Goal: Check status: Check status

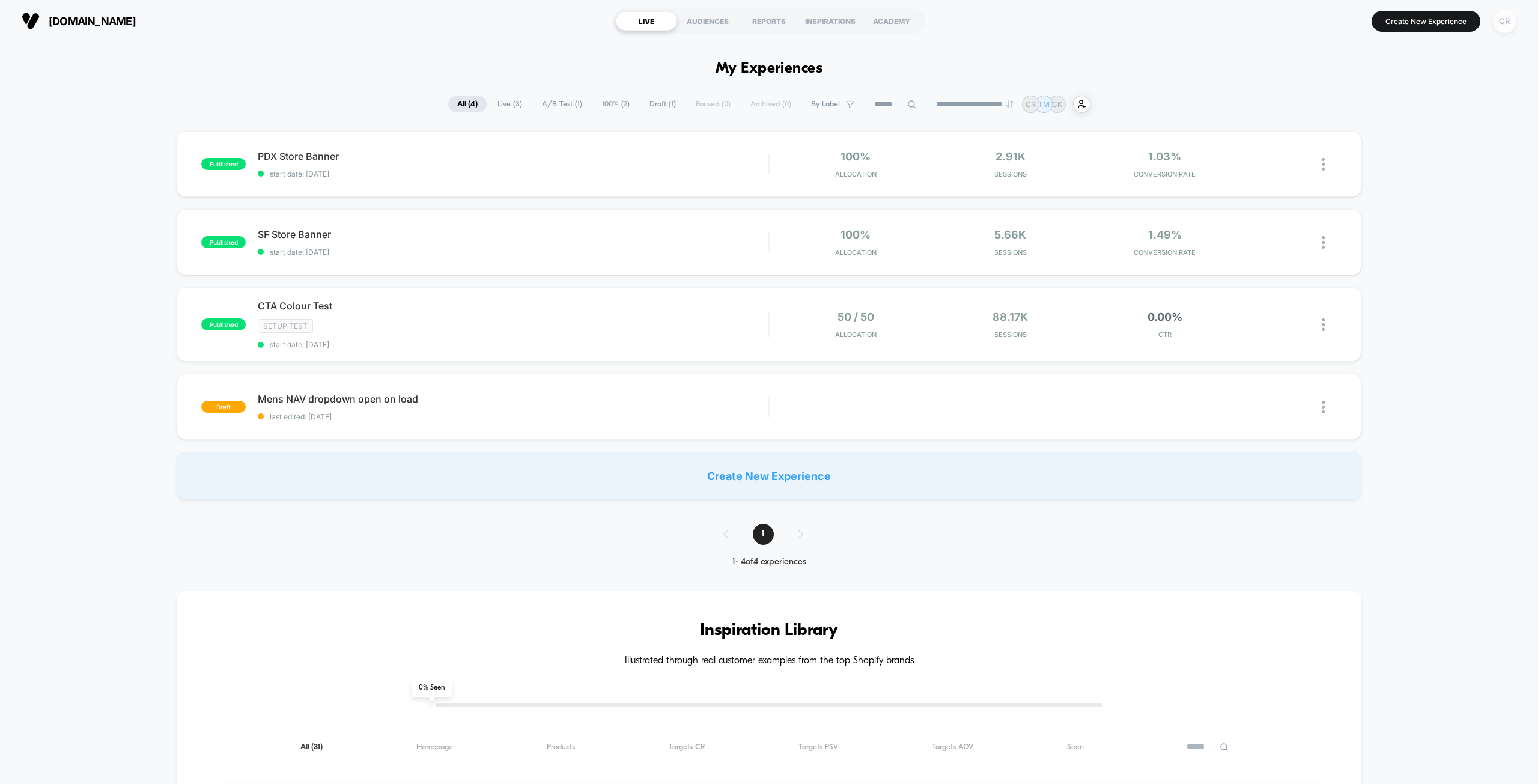
click at [767, 16] on div "CR" at bounding box center [1505, 21] width 24 height 24
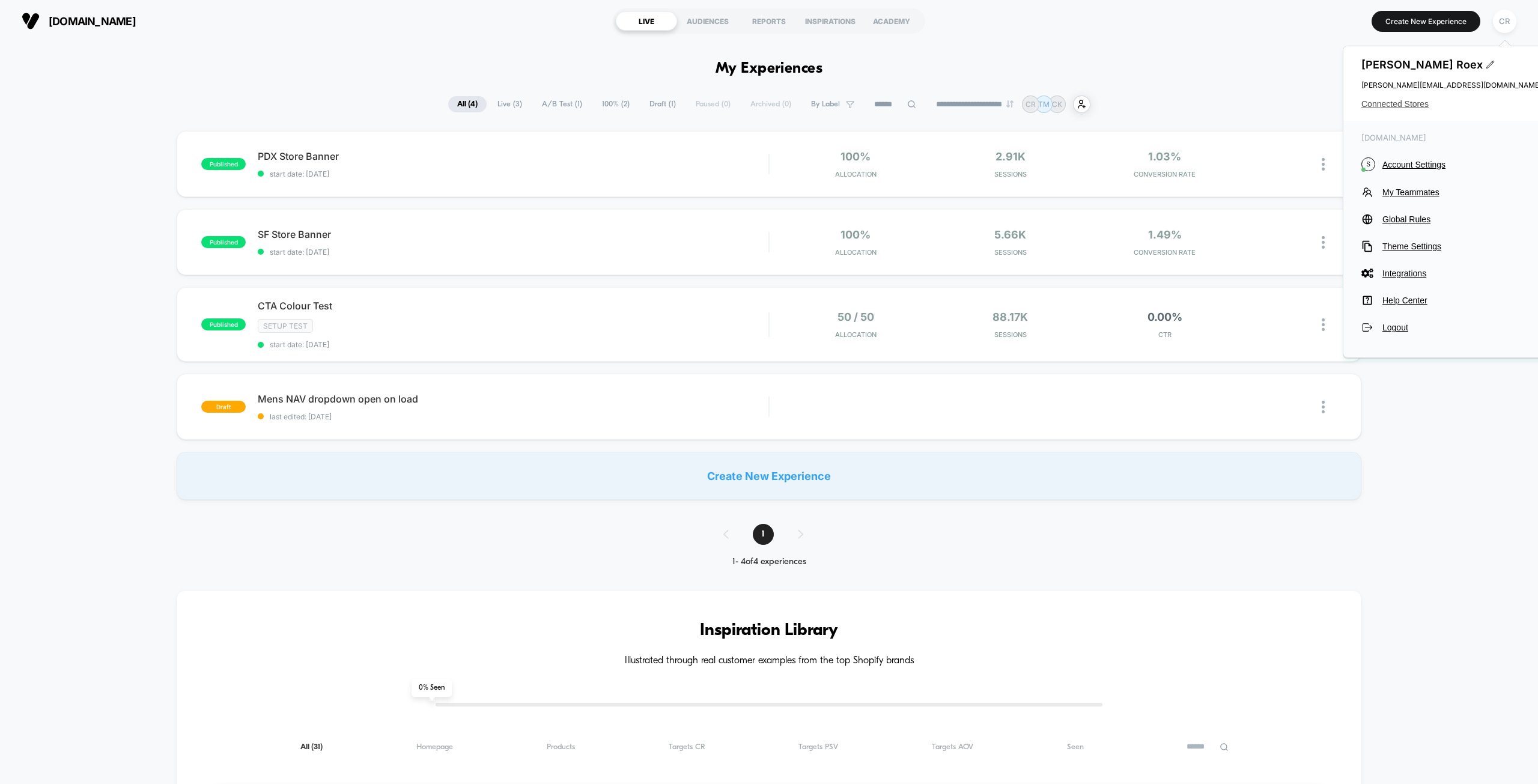
click at [767, 104] on span "Connected Stores" at bounding box center [1452, 104] width 181 height 10
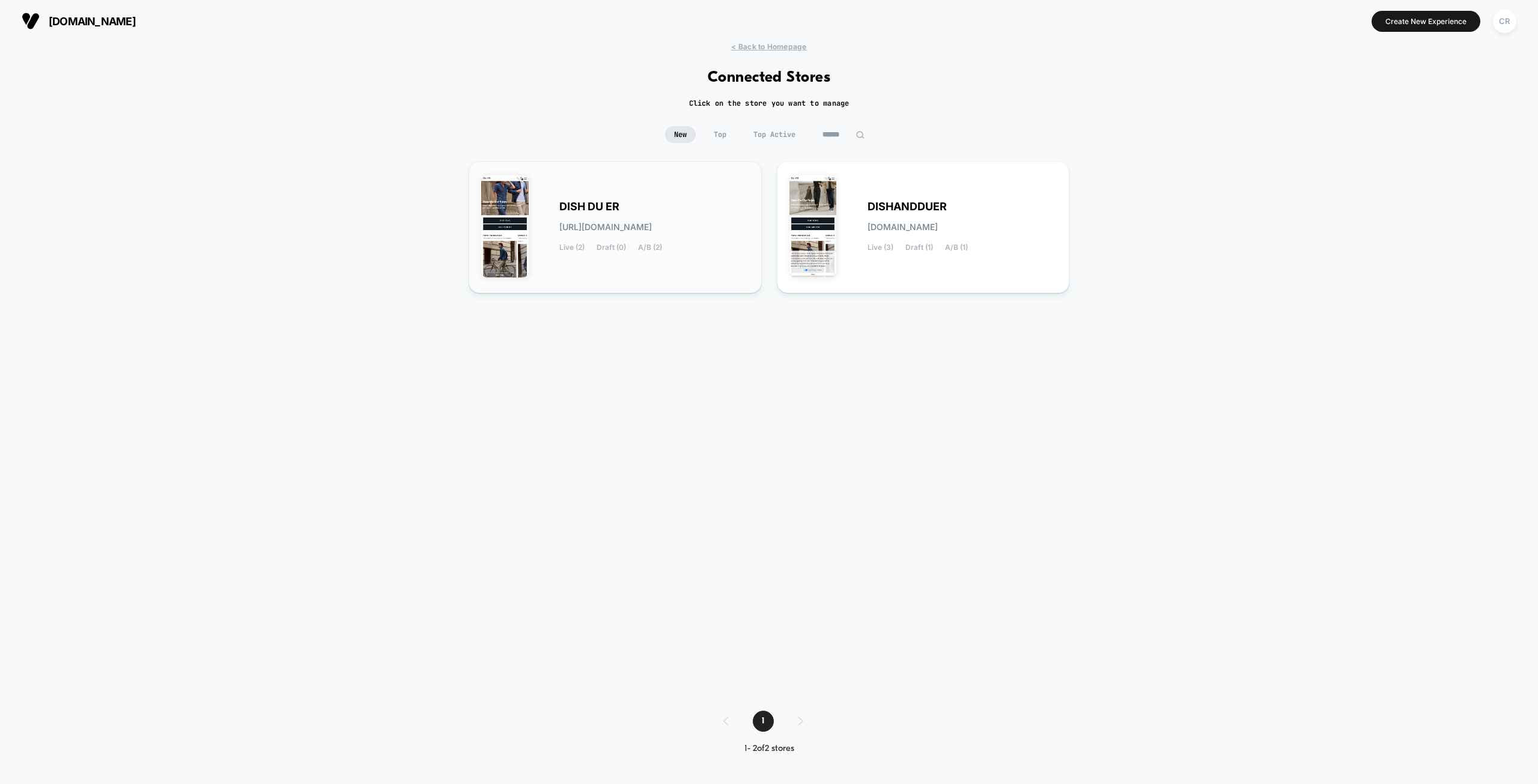
click at [683, 193] on div "DISH DU ER [URL][DOMAIN_NAME] Live (2) Draft (0) A/B (2)" at bounding box center [615, 227] width 268 height 107
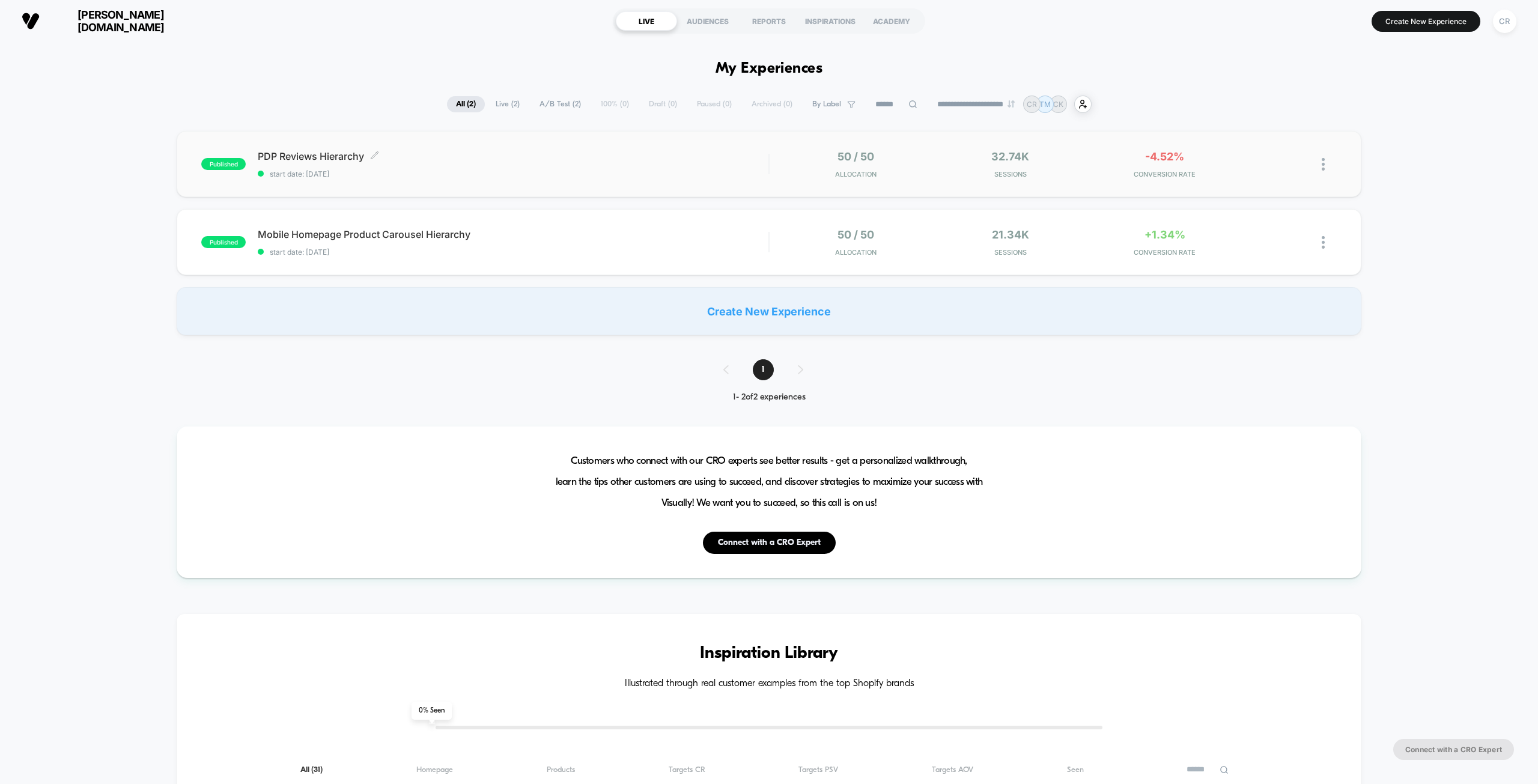
click at [702, 158] on span "PDP Reviews Hierarchy Click to edit experience details" at bounding box center [514, 156] width 511 height 12
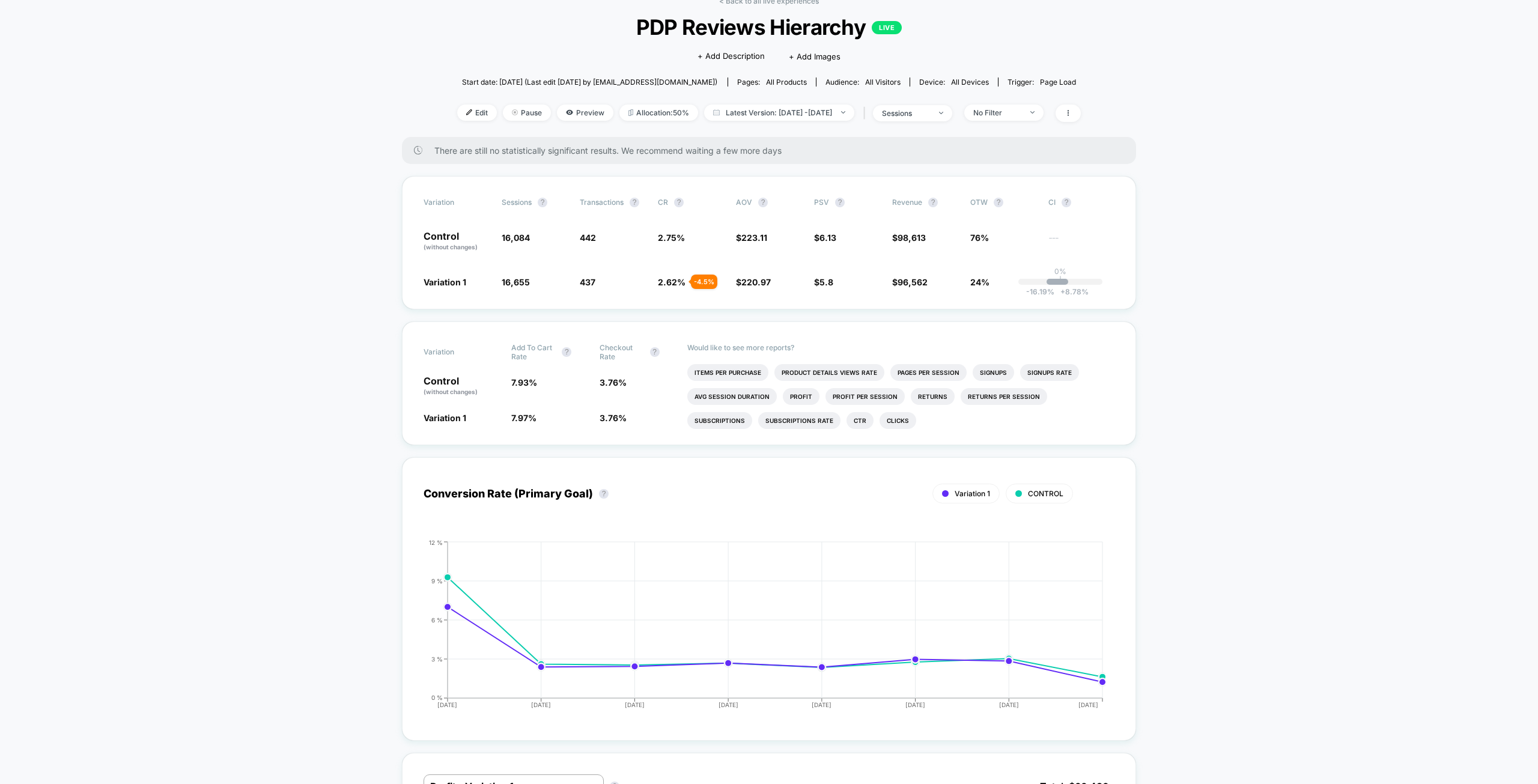
scroll to position [60, 0]
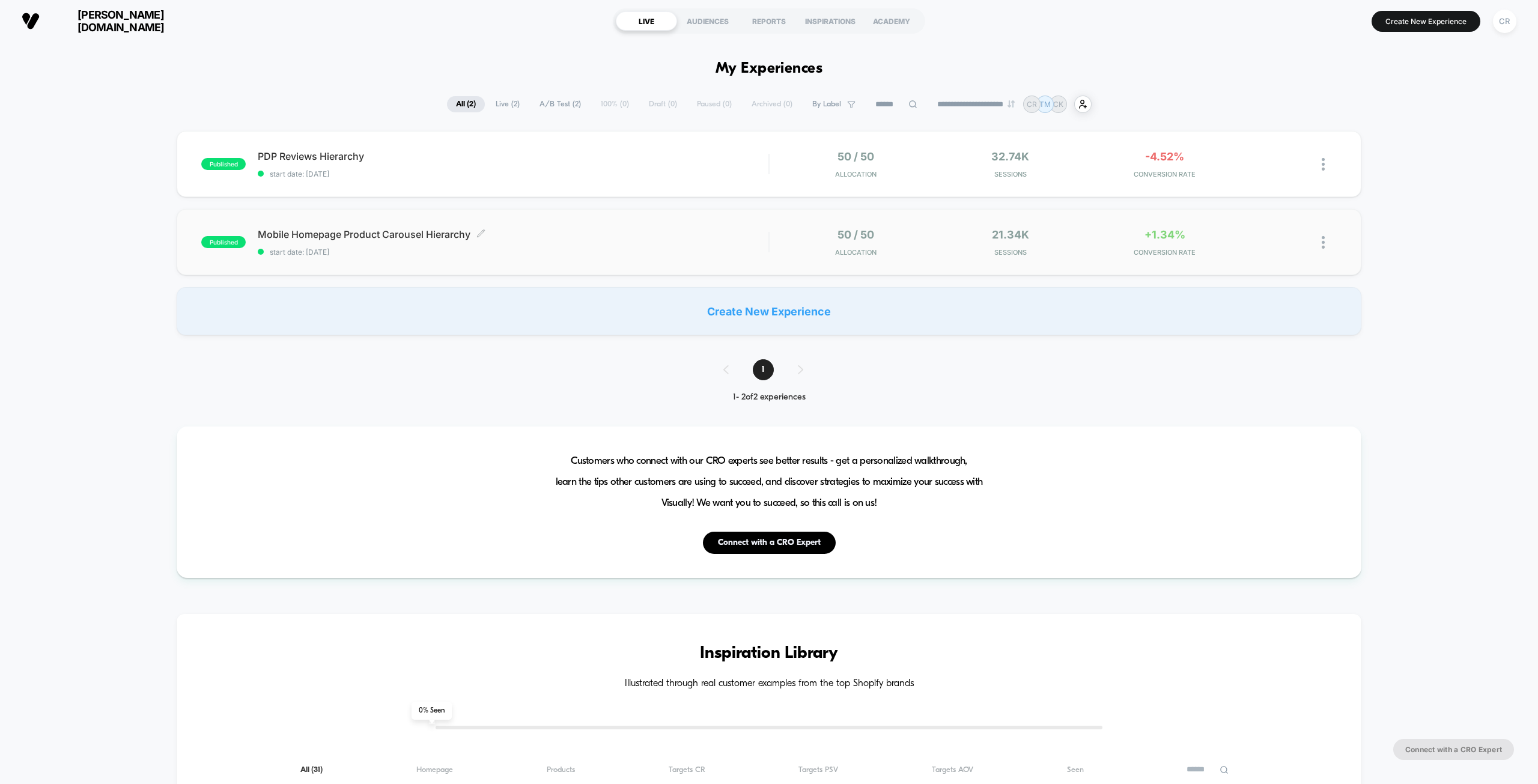
click at [672, 237] on span "Mobile Homepage Product Carousel Hierarchy Click to edit experience details" at bounding box center [514, 234] width 511 height 12
click at [608, 179] on div "published PDP Reviews Hierarchy start date: [DATE] 50 / 50 Allocation 32.74k Se…" at bounding box center [769, 164] width 1185 height 66
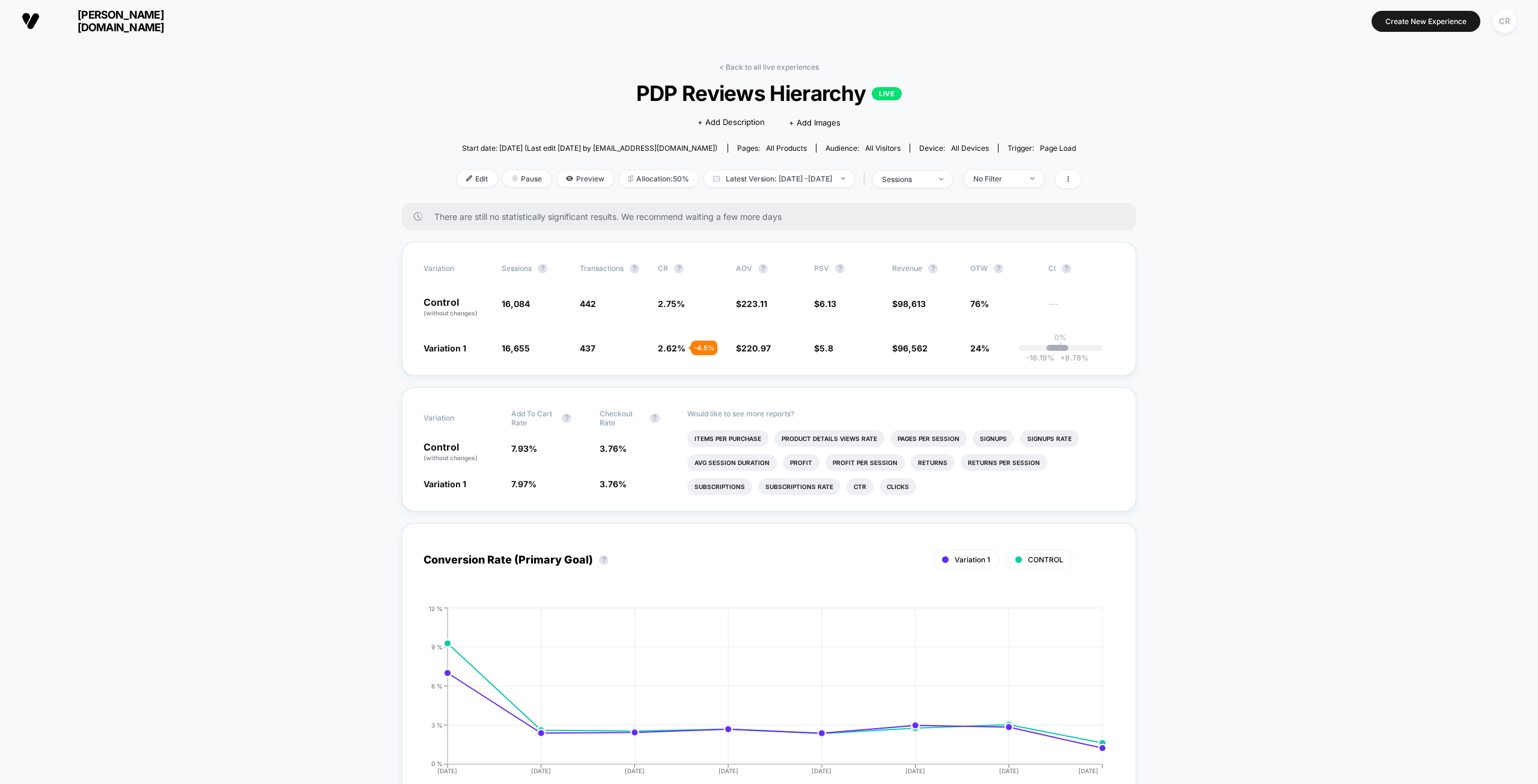
drag, startPoint x: 639, startPoint y: 420, endPoint x: 635, endPoint y: 415, distance: 6.4
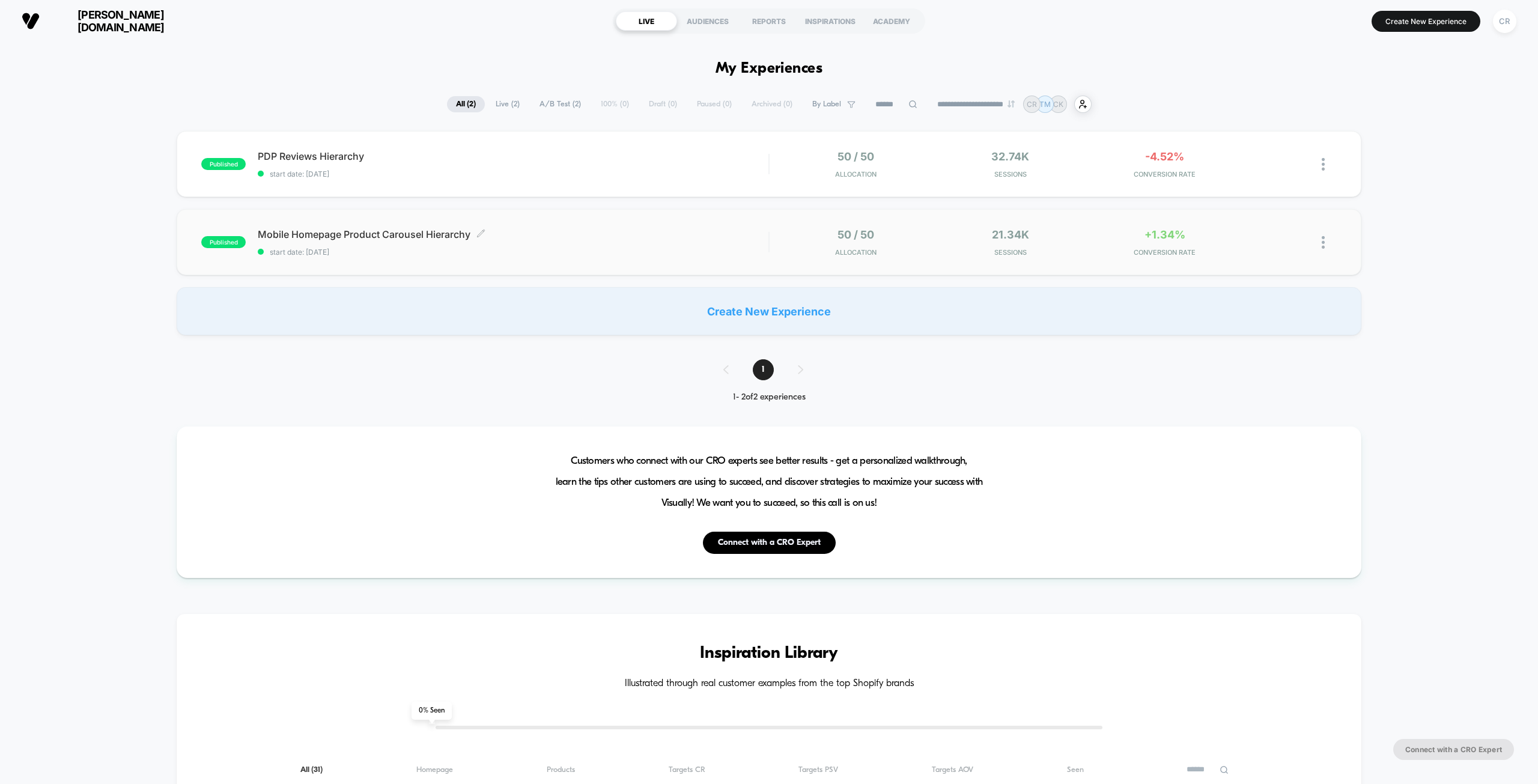
click at [568, 248] on span "start date: [DATE]" at bounding box center [514, 252] width 511 height 9
